Goal: Task Accomplishment & Management: Manage account settings

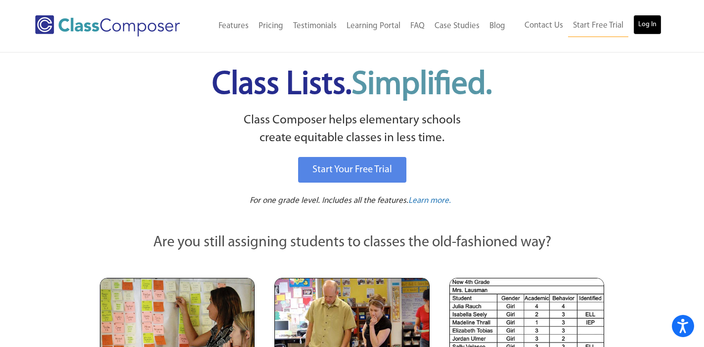
click at [649, 26] on link "Log In" at bounding box center [647, 25] width 28 height 20
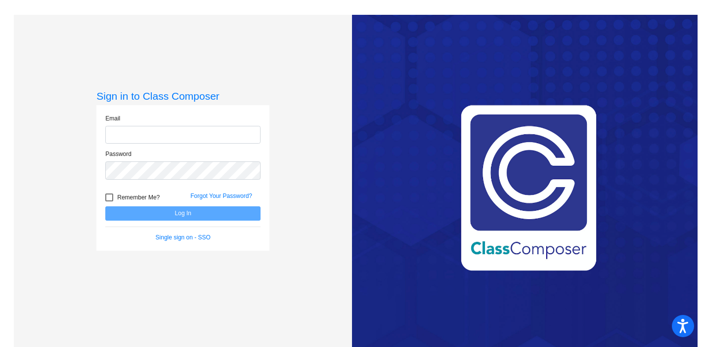
type input "[EMAIL_ADDRESS][DOMAIN_NAME]"
click at [173, 213] on button "Log In" at bounding box center [182, 214] width 155 height 14
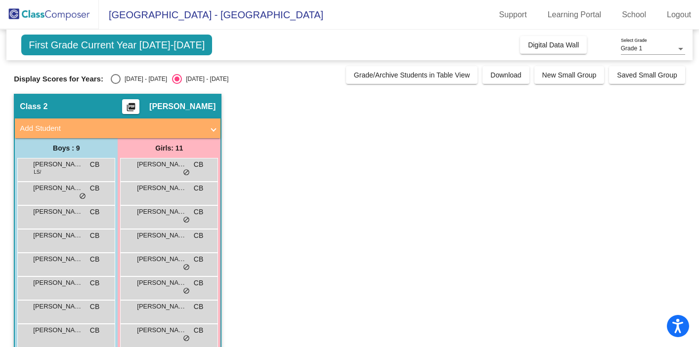
click at [116, 80] on div "Select an option" at bounding box center [116, 79] width 10 height 10
click at [116, 84] on input "[DATE] - [DATE]" at bounding box center [115, 84] width 0 height 0
radio input "true"
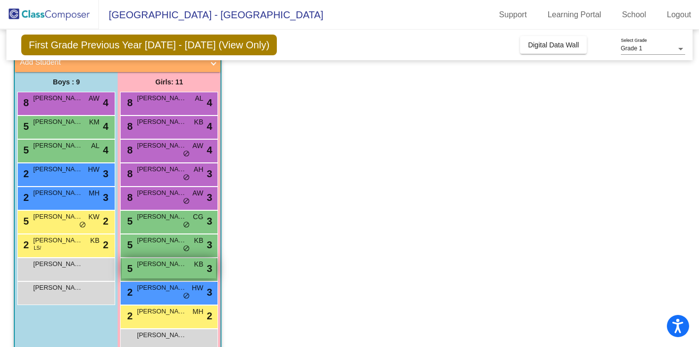
scroll to position [87, 0]
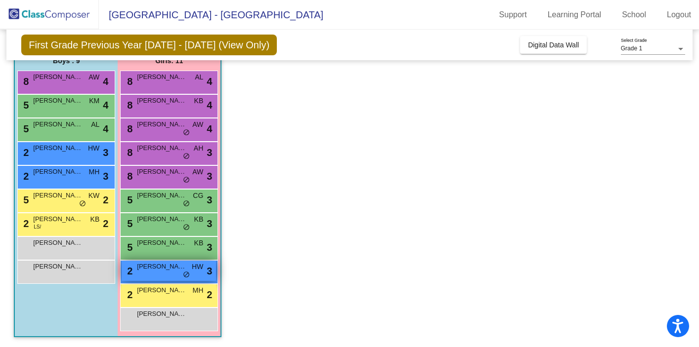
click at [162, 268] on span "Elianna Jones" at bounding box center [161, 267] width 49 height 10
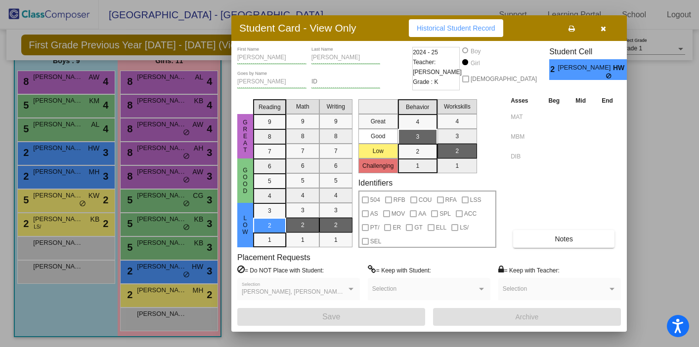
click at [601, 30] on icon "button" at bounding box center [602, 28] width 5 height 7
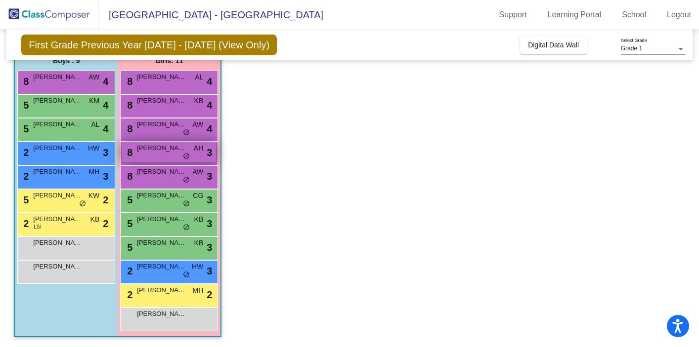
click at [153, 160] on div "8 Alexandra Rodic AH lock do_not_disturb_alt 3" at bounding box center [169, 152] width 94 height 20
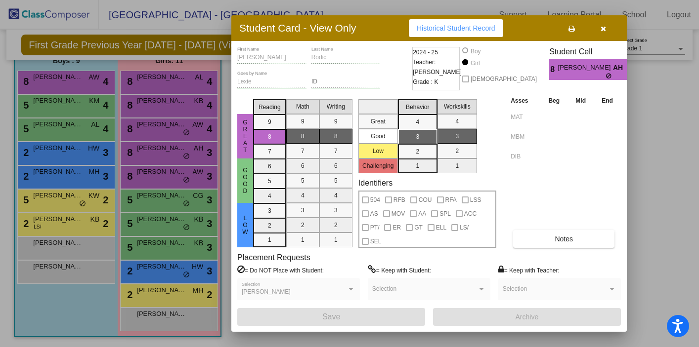
click at [609, 27] on button "button" at bounding box center [603, 28] width 32 height 18
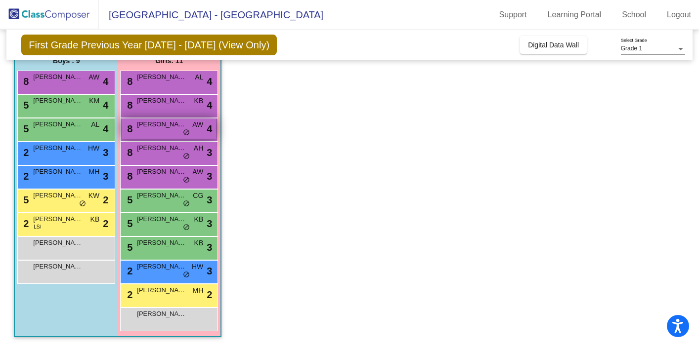
click at [151, 132] on div "8 Isabelle Graziane AW lock do_not_disturb_alt 4" at bounding box center [169, 129] width 94 height 20
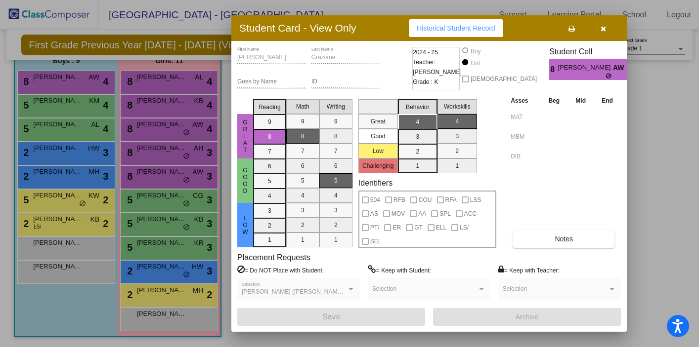
click at [603, 29] on icon "button" at bounding box center [602, 28] width 5 height 7
